Goal: Obtain resource: Download file/media

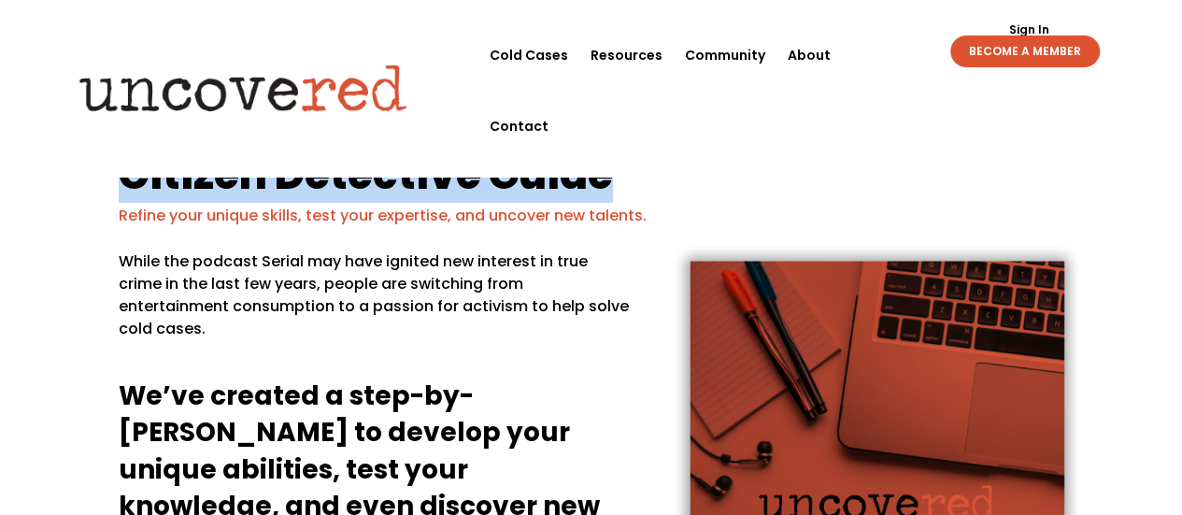
click at [1133, 170] on div "Citizen Detective Guide Refine your unique skills, test your expertise, and unc…" at bounding box center [591, 374] width 1182 height 585
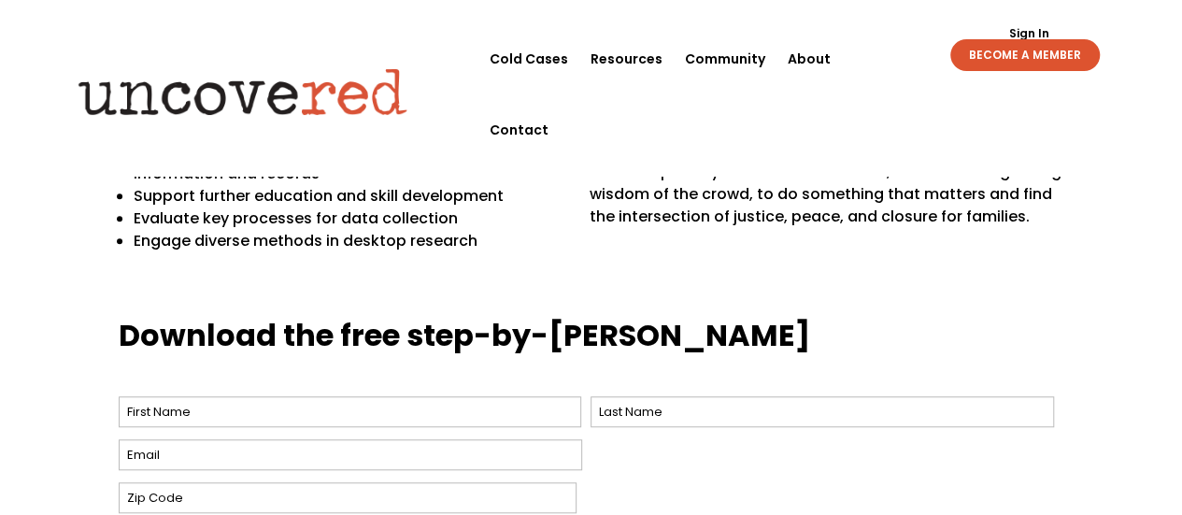
scroll to position [608, 0]
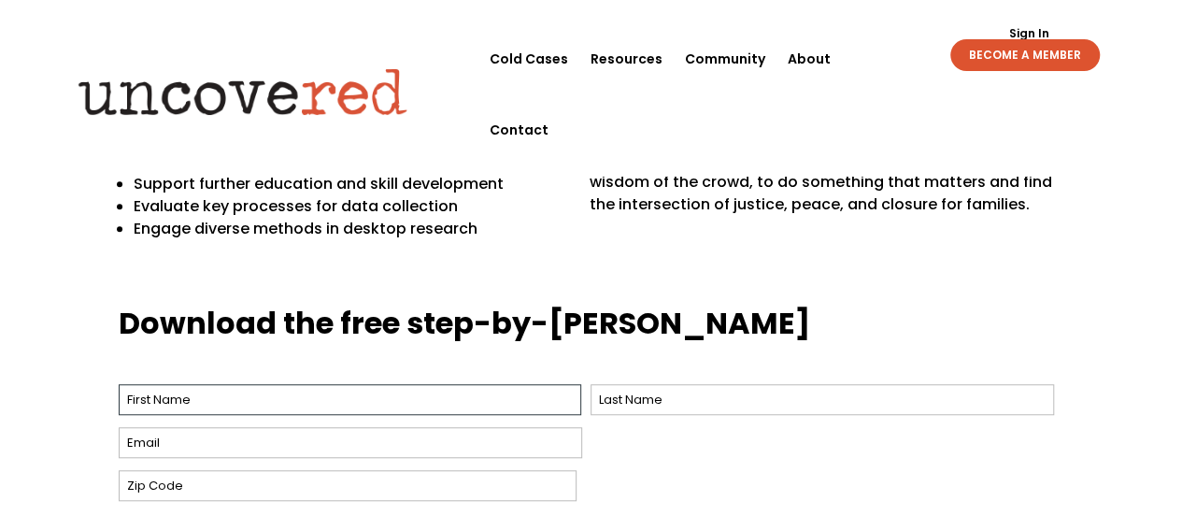
click at [465, 384] on input "First" at bounding box center [351, 399] width 464 height 31
type input "[DEMOGRAPHIC_DATA]"
type input "white"
type input "[EMAIL_ADDRESS][DOMAIN_NAME]"
type input "30721"
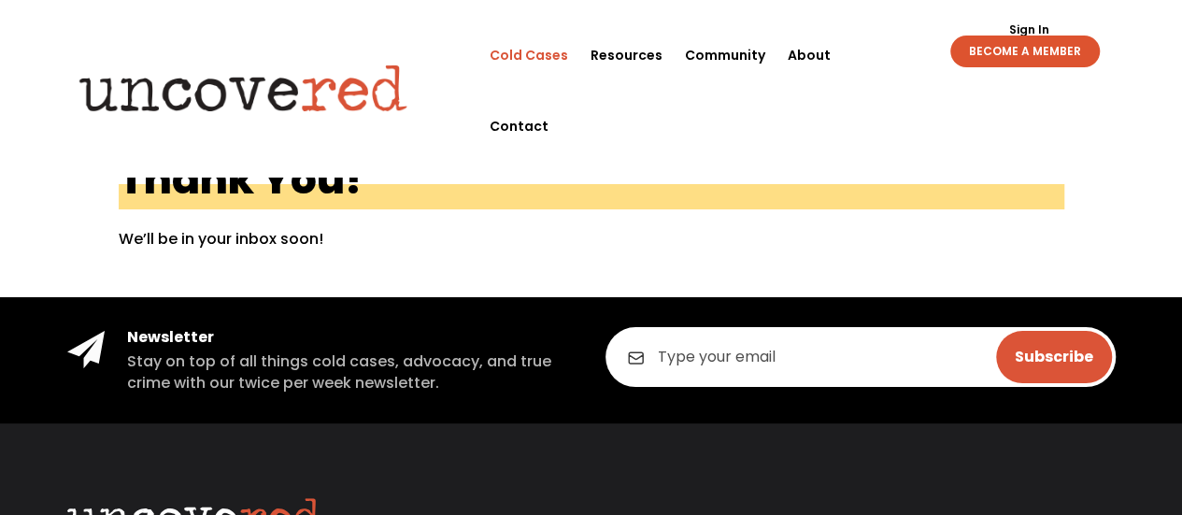
click at [545, 53] on link "Cold Cases" at bounding box center [529, 55] width 79 height 71
